Goal: Check status: Check status

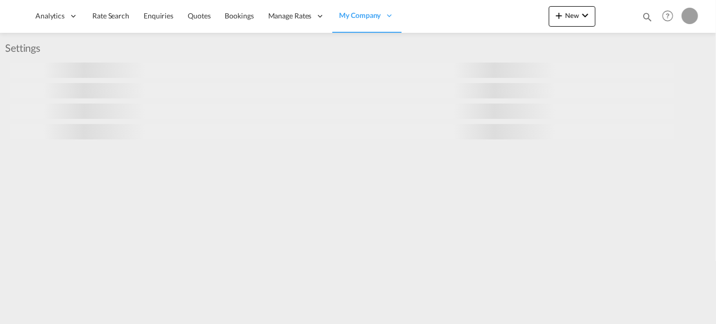
click at [644, 15] on md-icon "icon-magnify" at bounding box center [647, 16] width 11 height 11
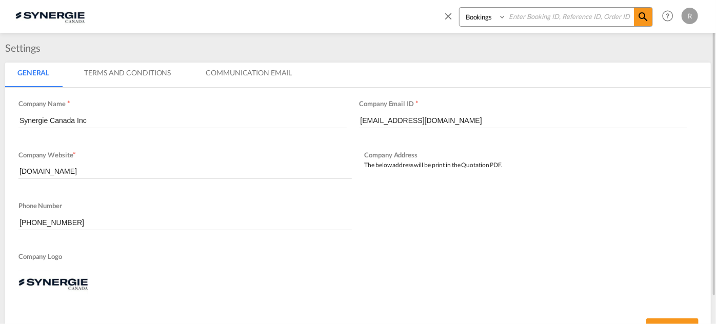
click at [483, 17] on select "Bookings Quotes Enquiries" at bounding box center [483, 17] width 49 height 18
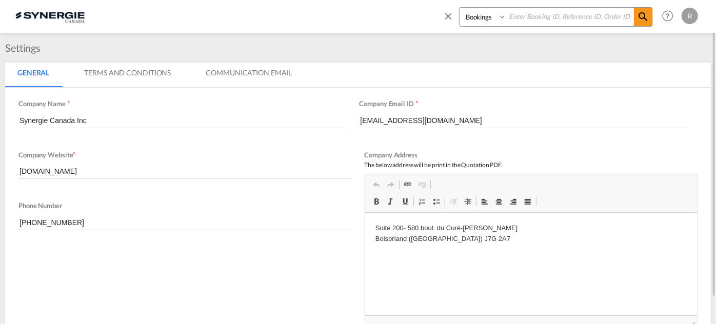
select select "Quotes"
click at [459, 8] on select "Bookings Quotes Enquiries" at bounding box center [483, 17] width 49 height 18
click at [536, 23] on input at bounding box center [570, 17] width 128 height 18
type input "8389"
click at [645, 19] on md-icon "icon-magnify" at bounding box center [643, 17] width 12 height 12
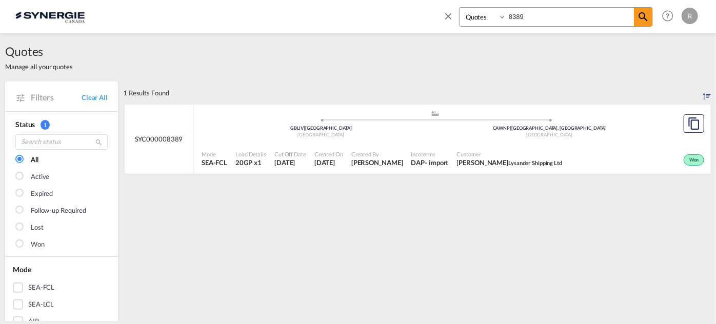
click at [515, 141] on div ".a{fill:#aaa8ad;} .a{fill:#aaa8ad;} GBLIV | [GEOGRAPHIC_DATA] CAWNP | [GEOGRAPH…" at bounding box center [435, 126] width 467 height 33
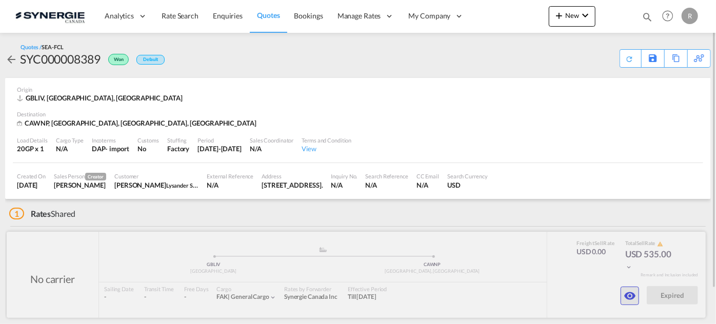
click at [626, 290] on md-icon "icon-eye" at bounding box center [630, 296] width 12 height 12
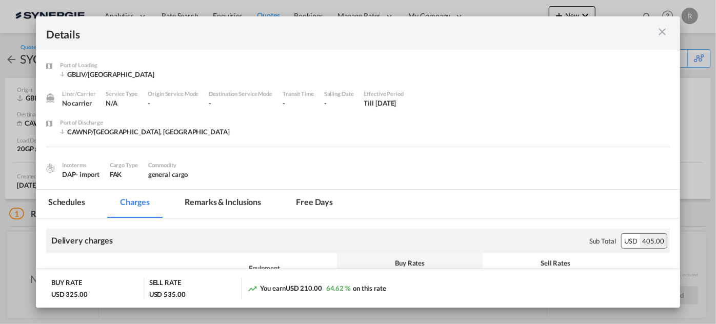
click at [232, 204] on md-tab-item "Remarks & Inclusions" at bounding box center [222, 204] width 101 height 28
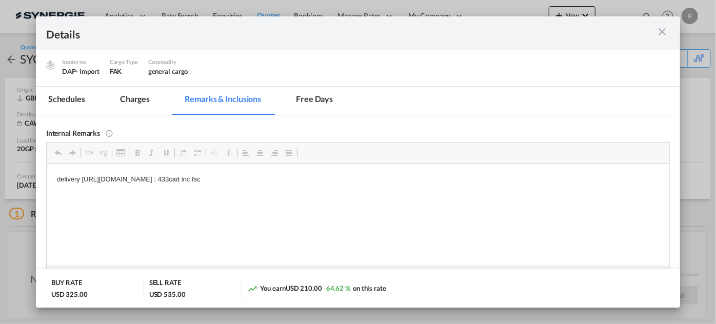
scroll to position [154, 0]
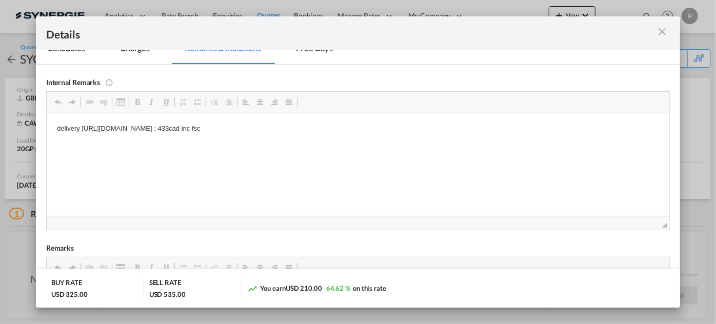
drag, startPoint x: 82, startPoint y: 127, endPoint x: 354, endPoint y: 134, distance: 271.9
click at [354, 134] on html "delivery https://app.frontapp.com/open/msg_1cjgon4f?key=uLelyxZaThg37qrTVLucE3A…" at bounding box center [357, 128] width 623 height 31
click at [353, 138] on span "Copy" at bounding box center [358, 135] width 32 height 15
copy p "https://app.frontapp.com/open/msg_1cjgon4f?key=uLelyxZaThg37qrTVLucE3AhBax9PGQG"
